Goal: Task Accomplishment & Management: Manage account settings

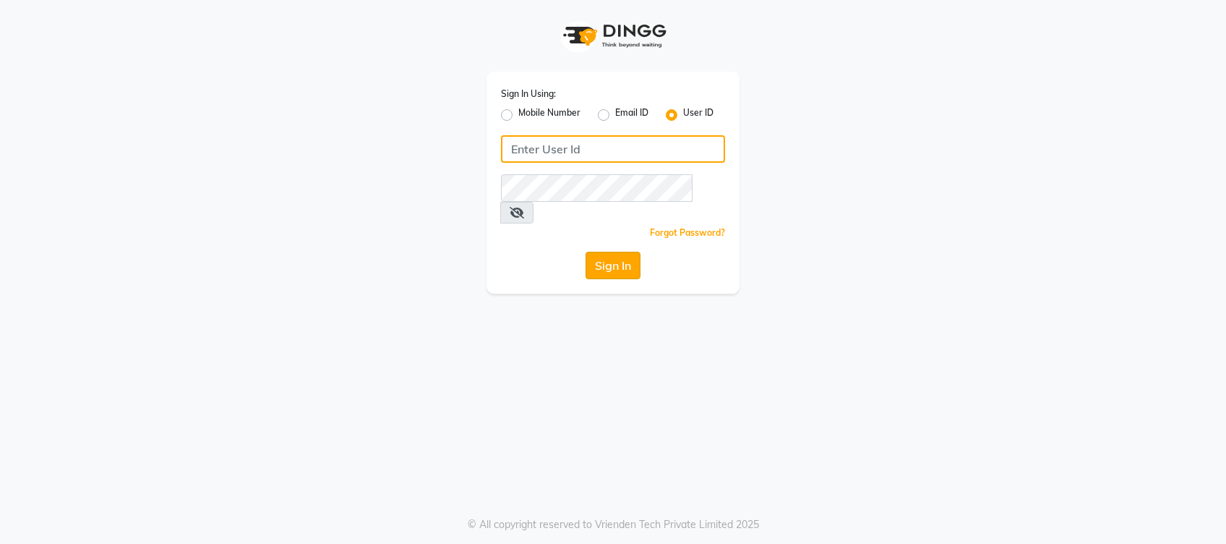
type input "jeanclaudeolivier"
click at [596, 252] on button "Sign In" at bounding box center [612, 265] width 55 height 27
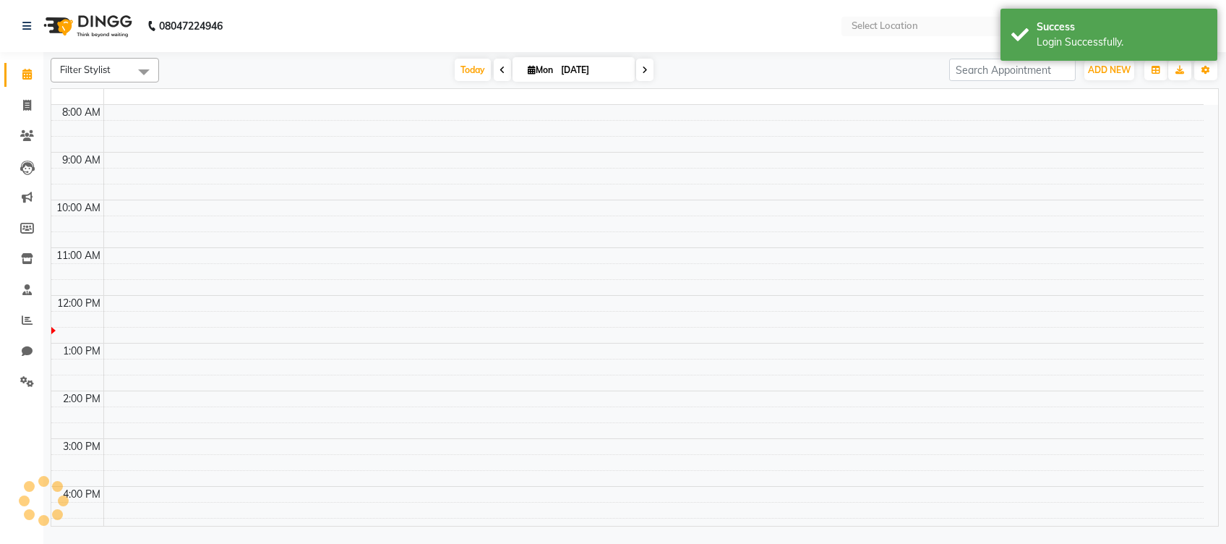
select select "en"
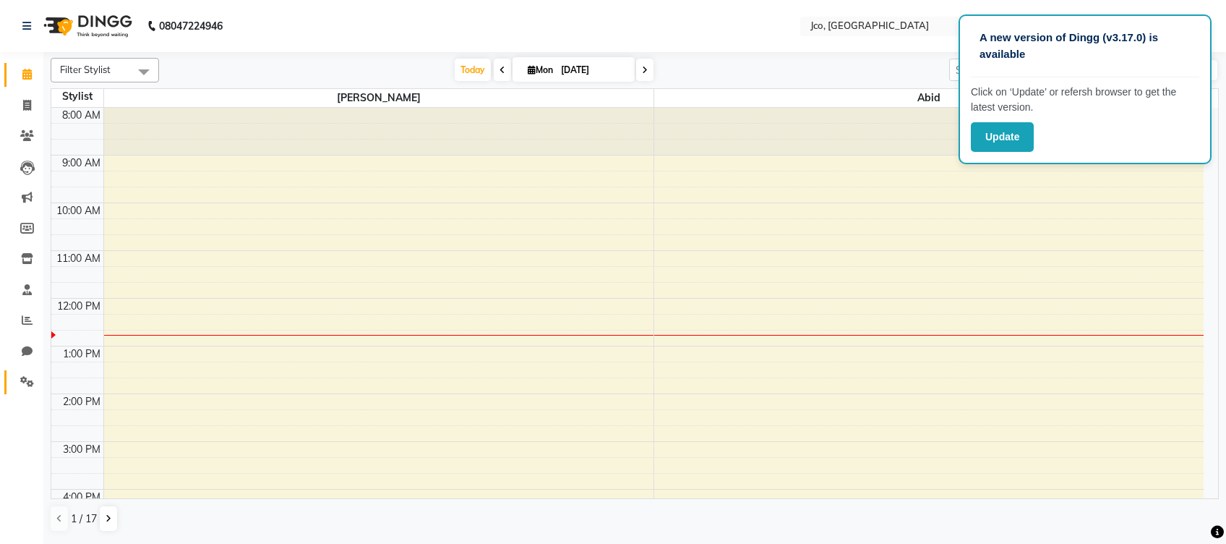
click at [20, 385] on icon at bounding box center [27, 381] width 14 height 11
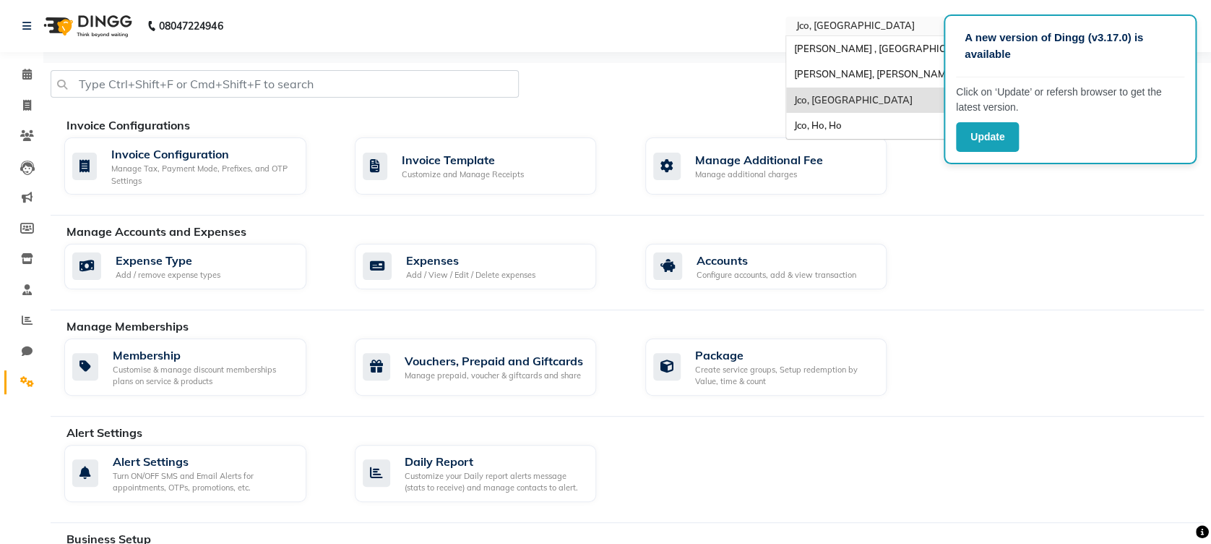
click at [888, 28] on input "text" at bounding box center [898, 27] width 210 height 14
click at [864, 71] on span "[PERSON_NAME], [PERSON_NAME]" at bounding box center [874, 74] width 160 height 12
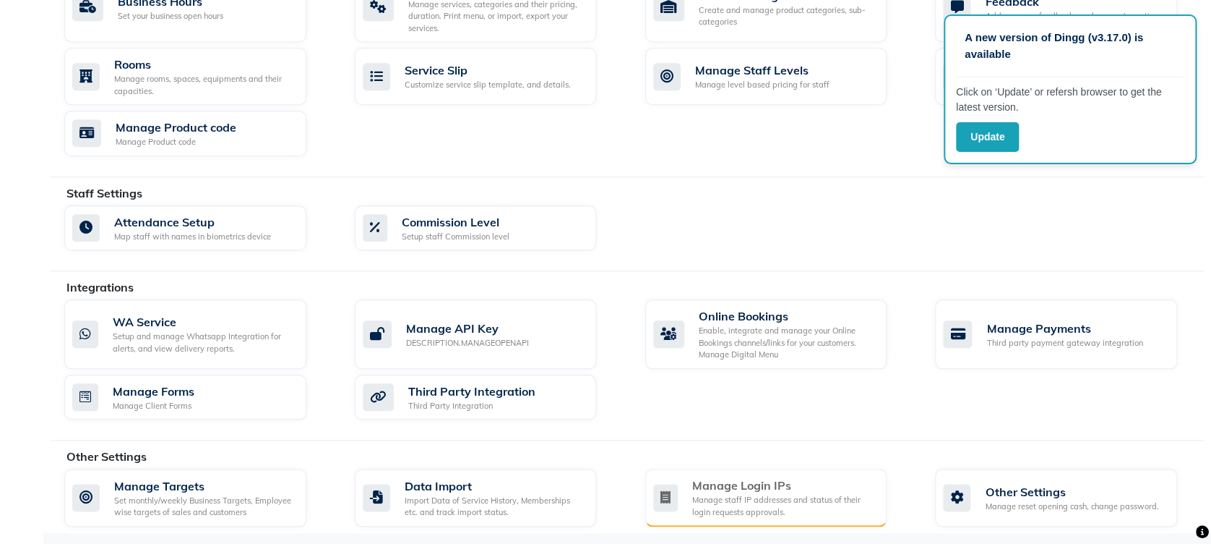
scroll to position [578, 0]
click at [799, 489] on div "Manage Login IPs" at bounding box center [784, 484] width 184 height 17
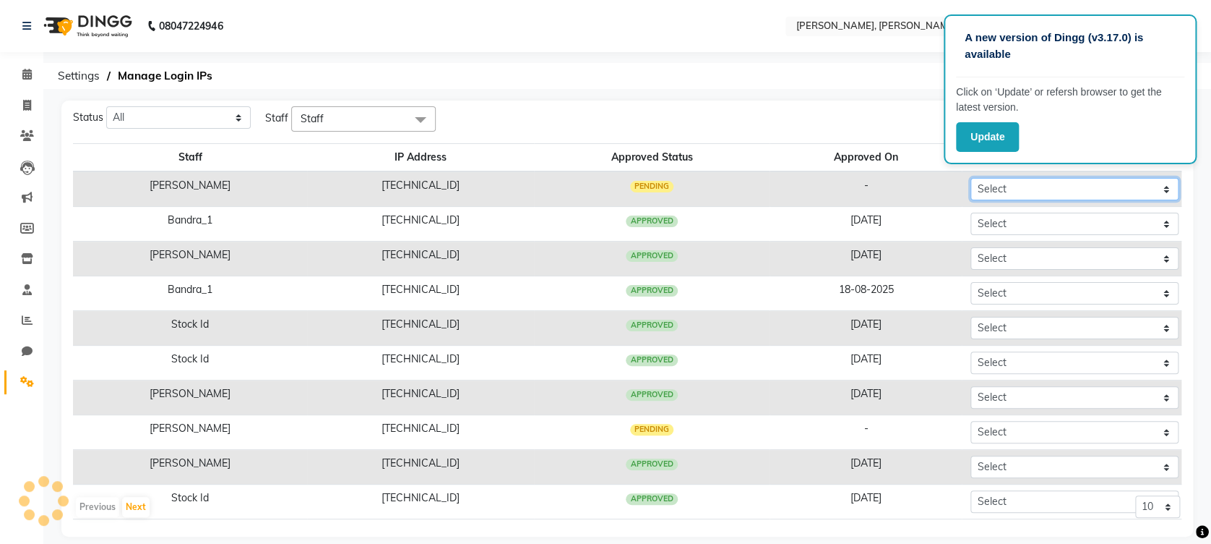
click at [1153, 193] on select "Select Approved Rejected" at bounding box center [1075, 189] width 208 height 22
select select "Approved"
click at [971, 178] on select "Select Approved Rejected" at bounding box center [1075, 189] width 208 height 22
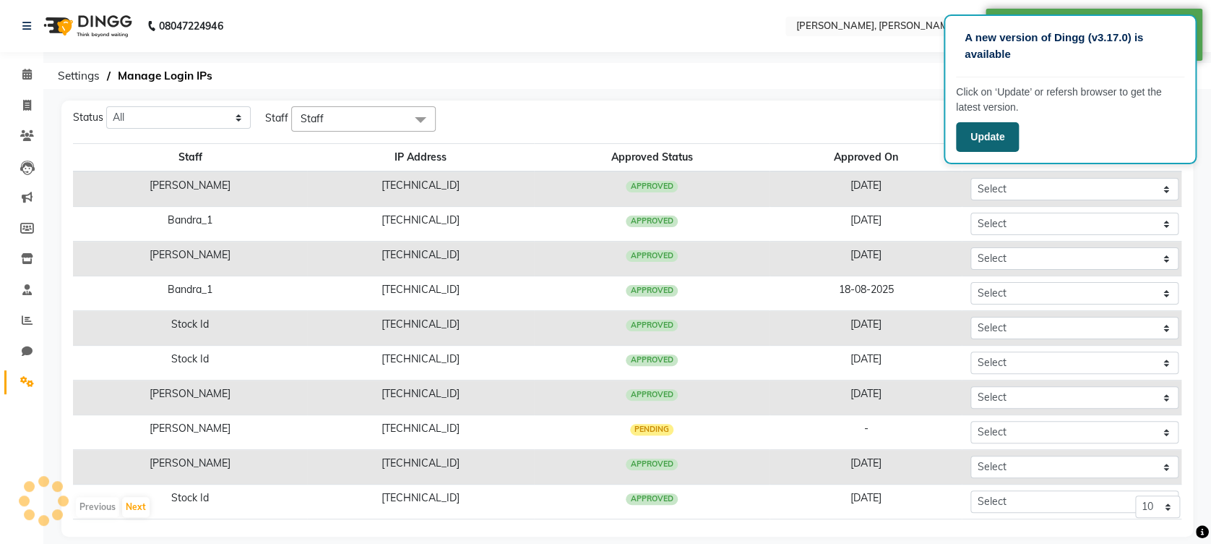
click at [972, 134] on button "Update" at bounding box center [987, 137] width 63 height 30
